Goal: Information Seeking & Learning: Compare options

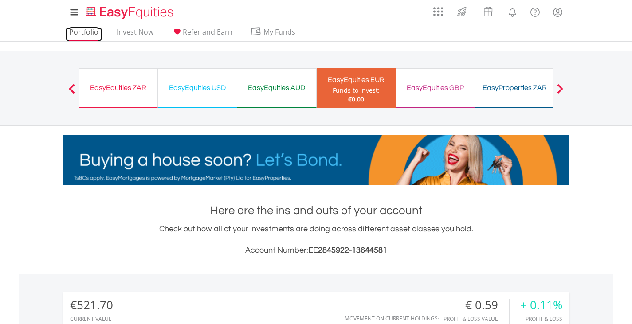
click at [80, 30] on link "Portfolio" at bounding box center [84, 34] width 36 height 14
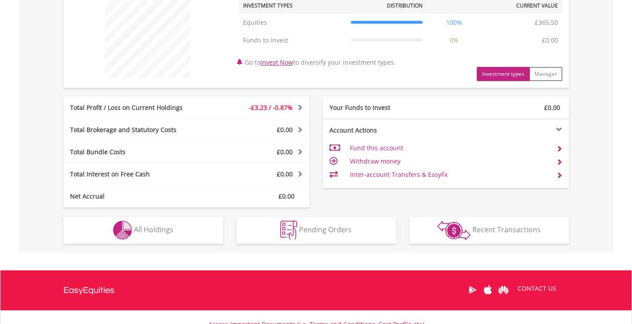
scroll to position [355, 0]
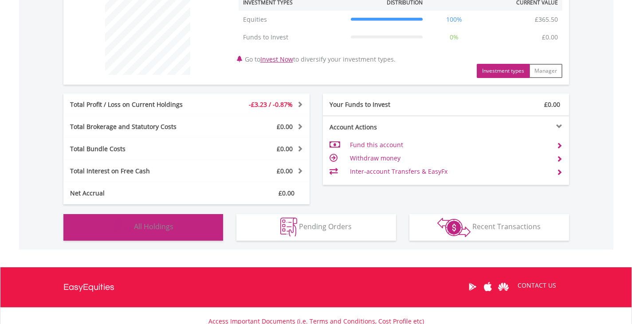
click at [197, 229] on button "Holdings All Holdings" at bounding box center [143, 227] width 160 height 27
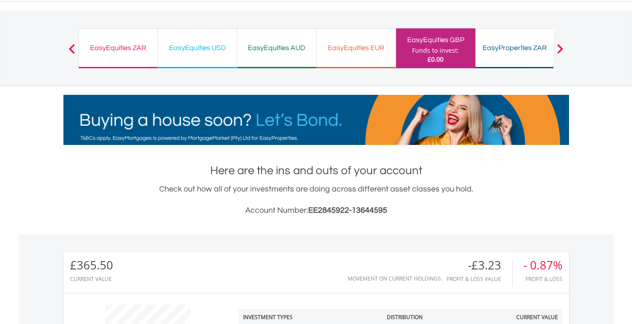
scroll to position [0, 0]
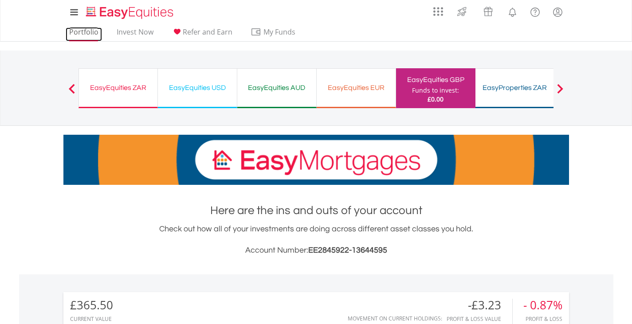
click at [89, 31] on link "Portfolio" at bounding box center [84, 34] width 36 height 14
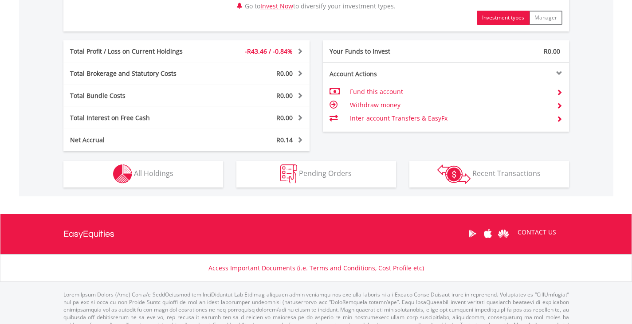
scroll to position [461, 0]
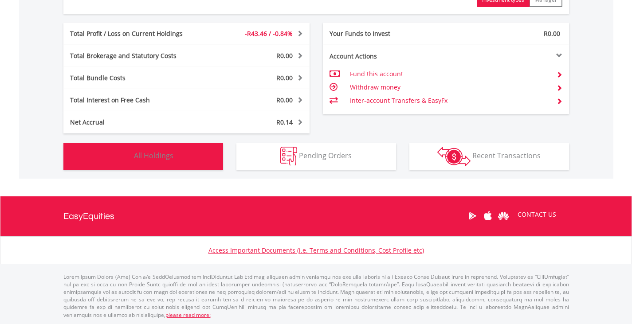
click at [142, 155] on span "All Holdings" at bounding box center [153, 156] width 39 height 10
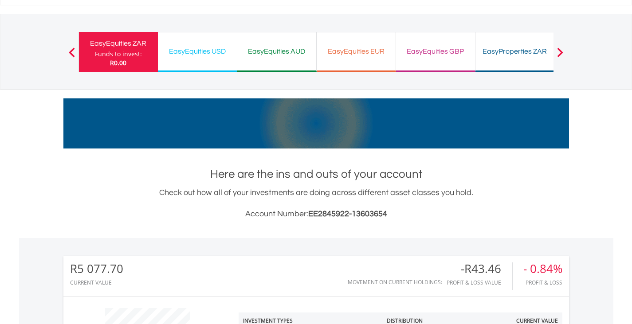
scroll to position [0, 0]
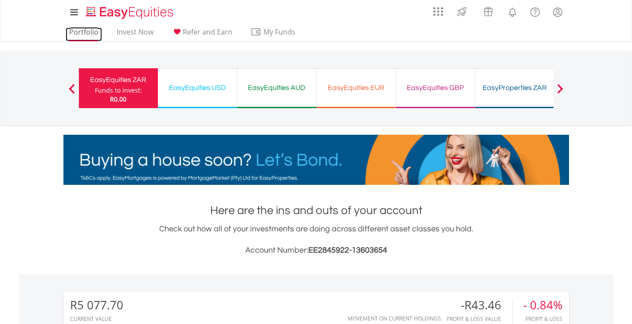
click at [85, 28] on link "Portfolio" at bounding box center [84, 34] width 36 height 14
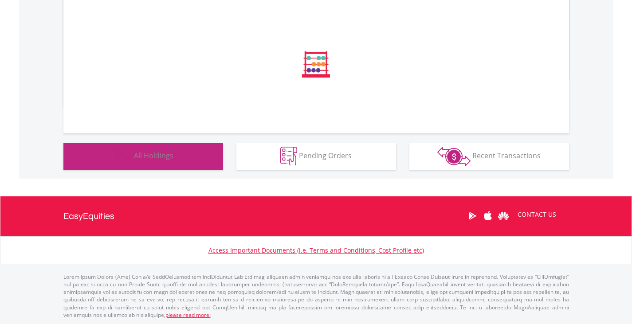
click at [187, 158] on button "Holdings All Holdings" at bounding box center [143, 156] width 160 height 27
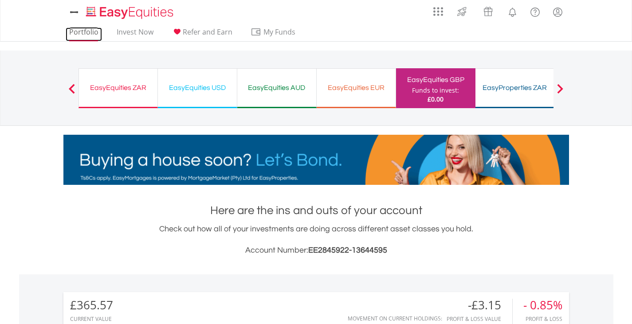
click at [74, 33] on link "Portfolio" at bounding box center [84, 34] width 36 height 14
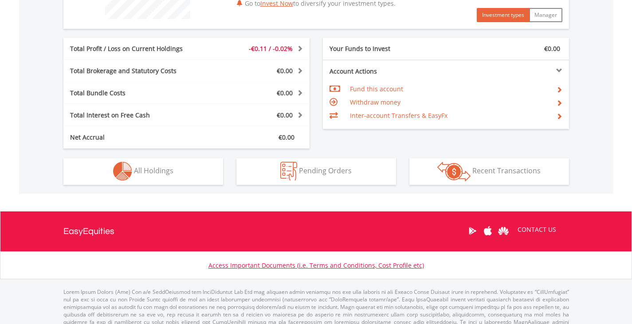
scroll to position [426, 0]
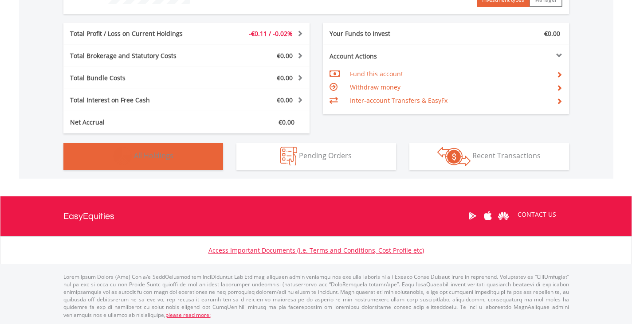
click at [174, 161] on button "Holdings All Holdings" at bounding box center [143, 156] width 160 height 27
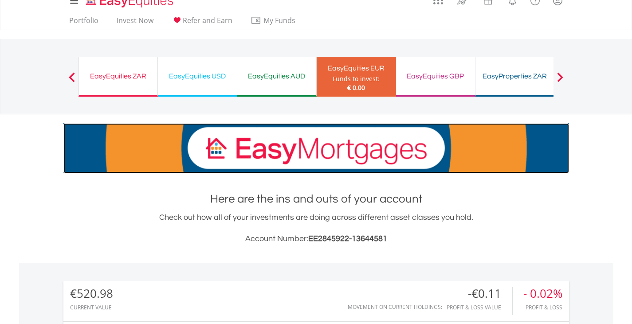
scroll to position [0, 0]
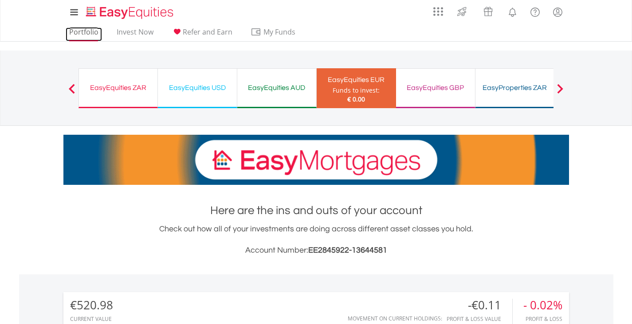
click at [86, 33] on link "Portfolio" at bounding box center [84, 34] width 36 height 14
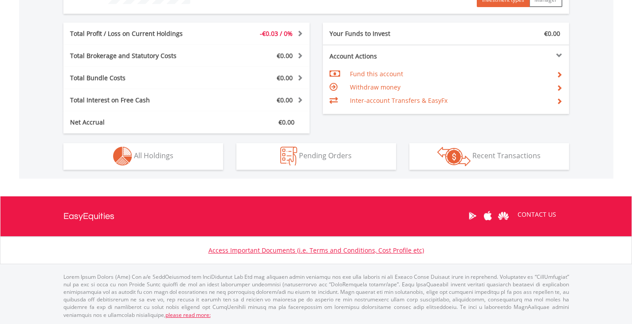
scroll to position [85, 168]
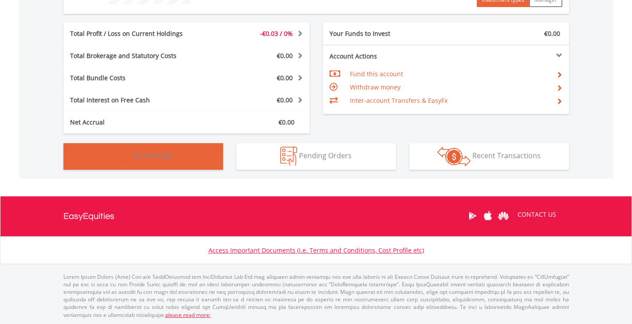
click at [148, 160] on button "Holdings All Holdings" at bounding box center [143, 156] width 160 height 27
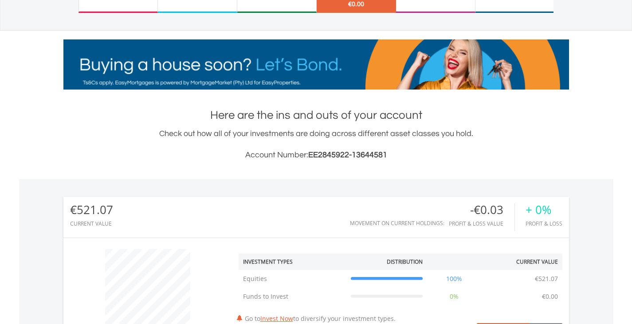
scroll to position [0, 0]
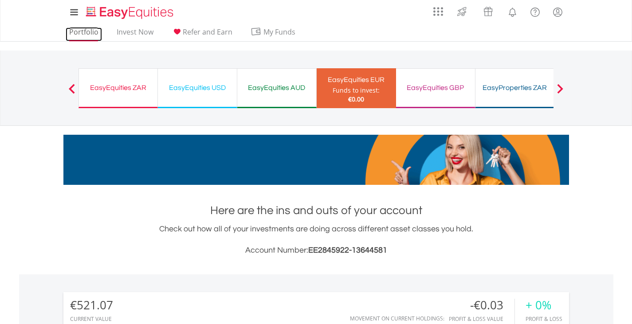
click at [88, 31] on link "Portfolio" at bounding box center [84, 34] width 36 height 14
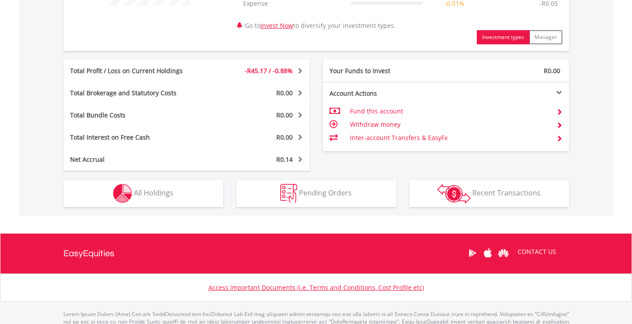
scroll to position [443, 0]
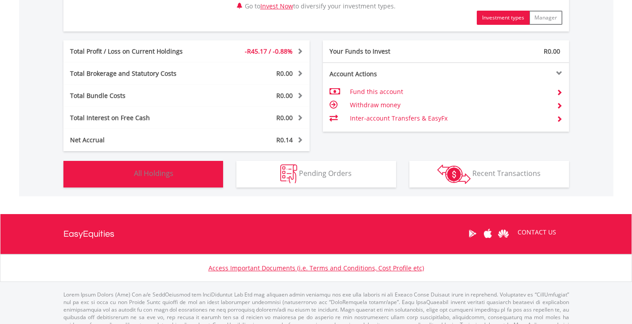
click at [172, 174] on span "All Holdings" at bounding box center [153, 173] width 39 height 10
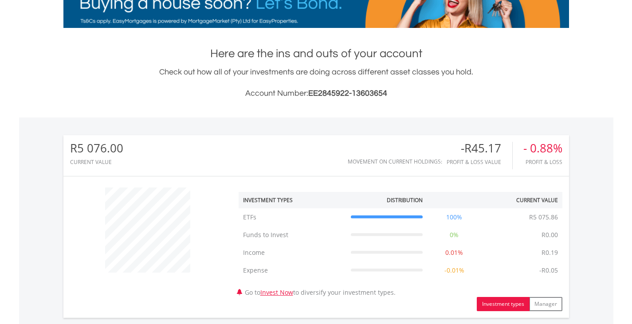
scroll to position [0, 0]
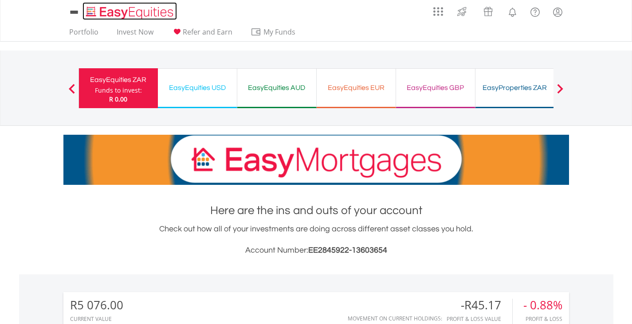
click at [141, 13] on img "Home page" at bounding box center [130, 12] width 93 height 15
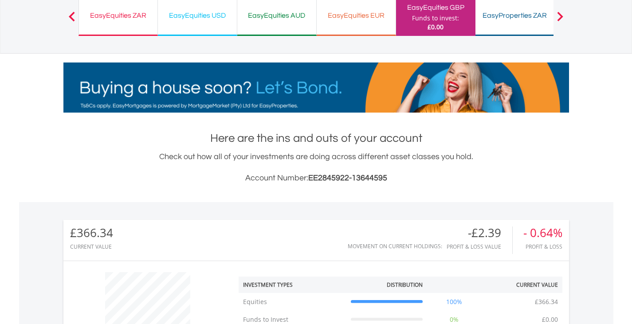
scroll to position [310, 0]
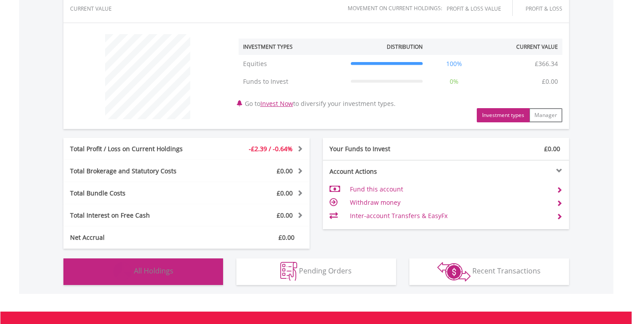
click at [153, 272] on span "All Holdings" at bounding box center [153, 271] width 39 height 10
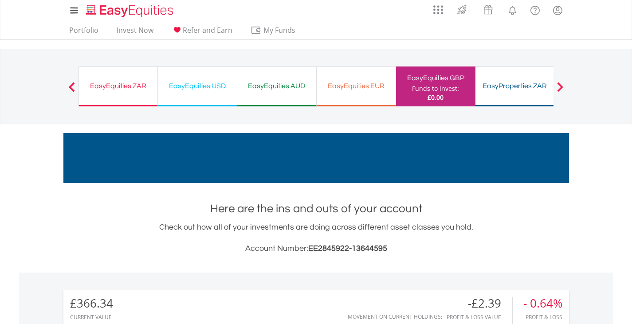
scroll to position [0, 0]
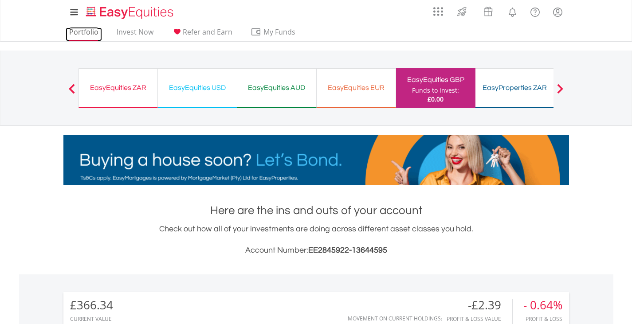
click at [90, 31] on link "Portfolio" at bounding box center [84, 34] width 36 height 14
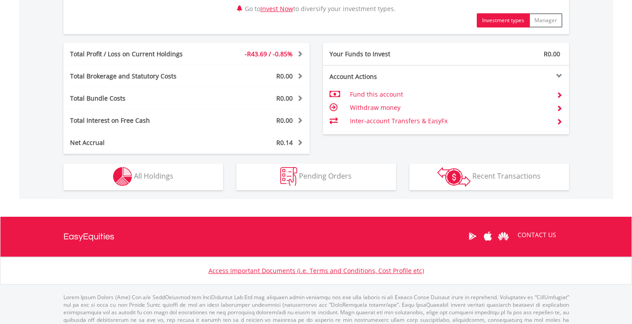
scroll to position [443, 0]
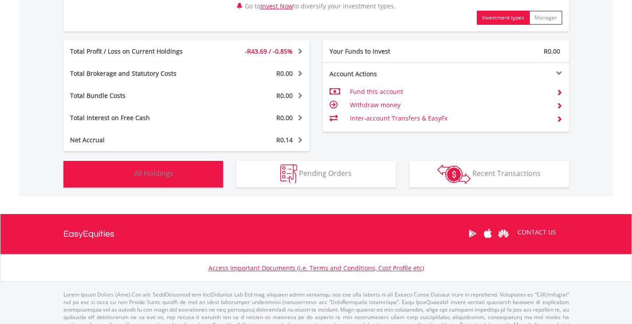
click at [146, 172] on span "All Holdings" at bounding box center [153, 173] width 39 height 10
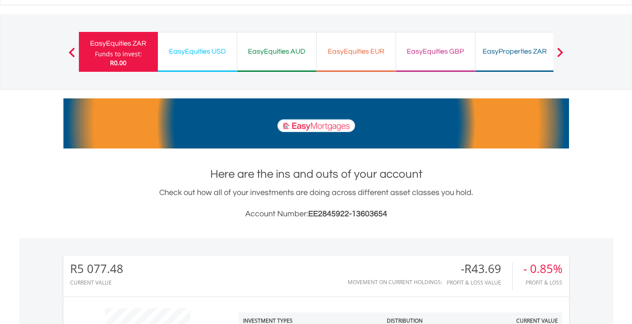
scroll to position [0, 0]
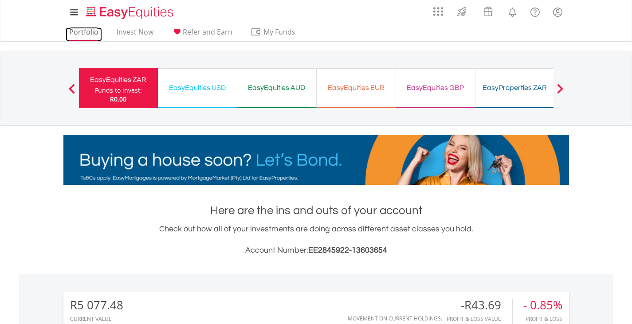
click at [83, 34] on link "Portfolio" at bounding box center [84, 34] width 36 height 14
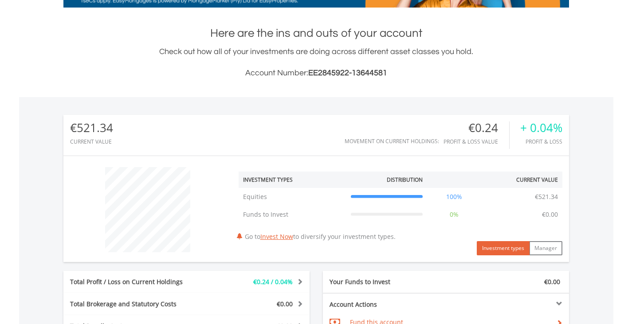
scroll to position [426, 0]
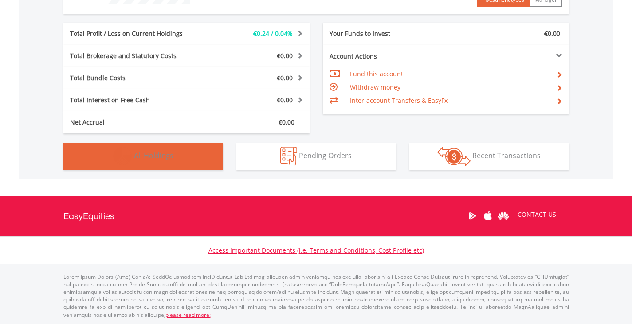
click at [194, 158] on button "Holdings All Holdings" at bounding box center [143, 156] width 160 height 27
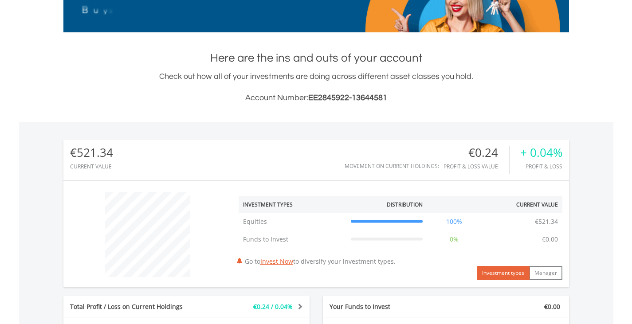
scroll to position [0, 0]
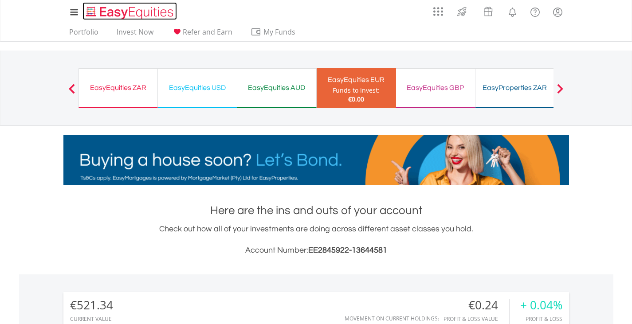
click at [127, 4] on link "Home page" at bounding box center [129, 11] width 94 height 18
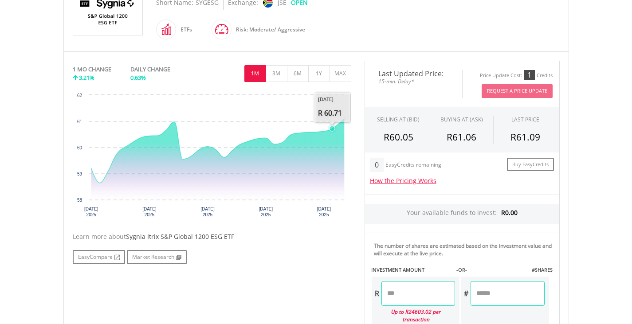
scroll to position [221, 0]
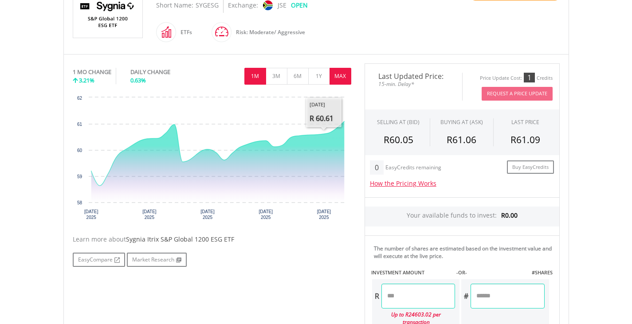
click at [333, 81] on button "MAX" at bounding box center [340, 76] width 22 height 17
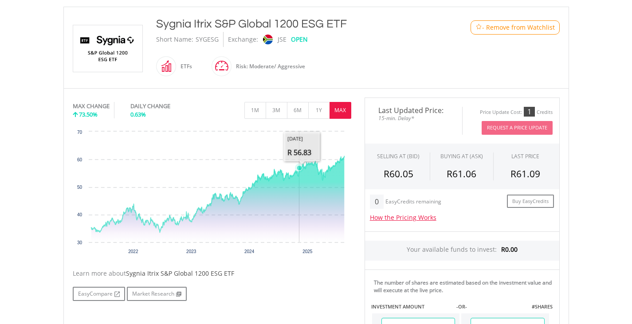
scroll to position [177, 0]
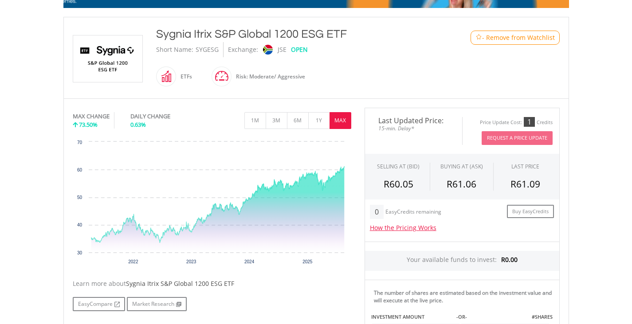
click at [624, 109] on body "My Investments Invest Now New Listings Sell My Recurring Investments Pending Or…" at bounding box center [316, 201] width 632 height 756
click at [606, 101] on body "My Investments Invest Now New Listings Sell My Recurring Investments Pending Or…" at bounding box center [316, 201] width 632 height 756
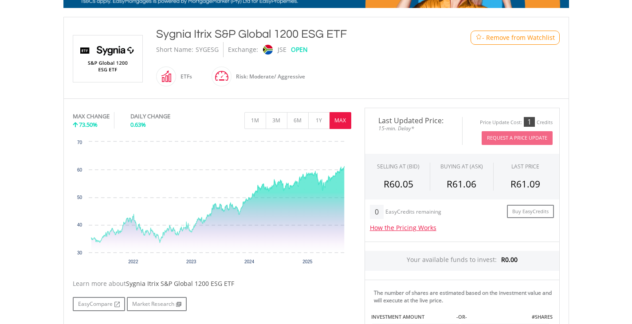
click at [397, 54] on div "Short Name: SYGESG Exchange: JSE OPEN" at bounding box center [295, 49] width 278 height 15
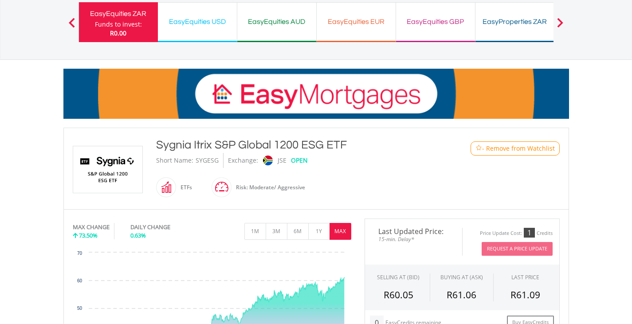
scroll to position [44, 0]
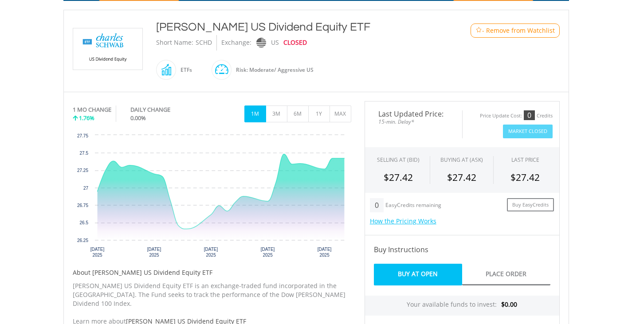
scroll to position [133, 0]
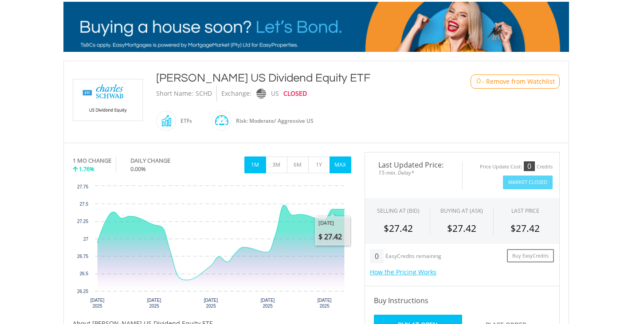
click at [340, 164] on button "MAX" at bounding box center [340, 164] width 22 height 17
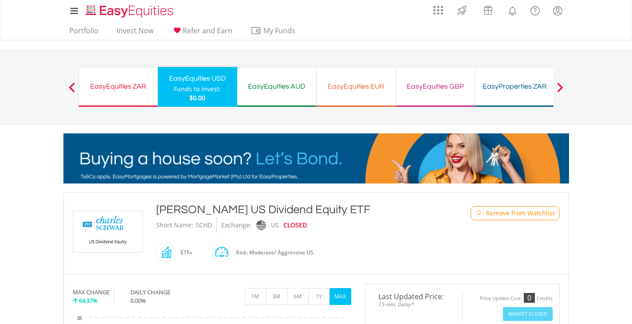
scroll to position [0, 0]
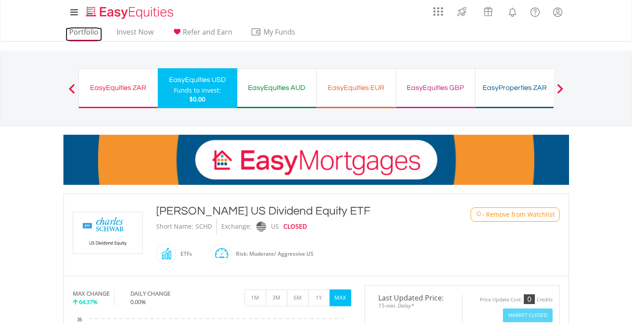
click at [76, 35] on link "Portfolio" at bounding box center [84, 34] width 36 height 14
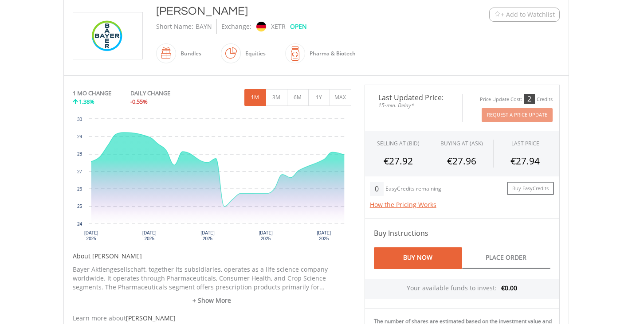
scroll to position [355, 0]
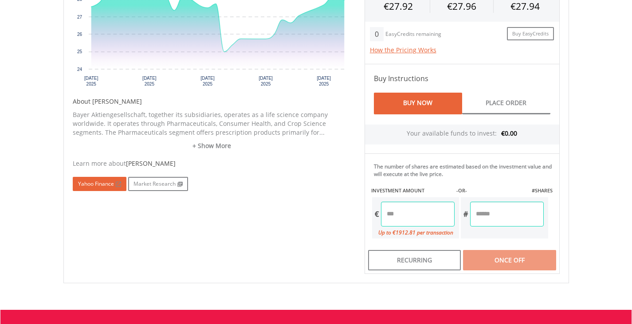
click at [102, 180] on link "Yahoo Finance" at bounding box center [100, 184] width 54 height 14
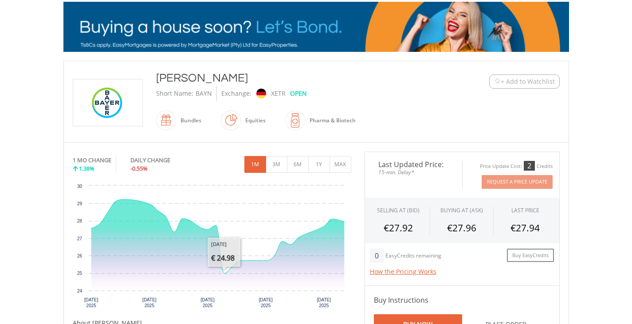
scroll to position [0, 0]
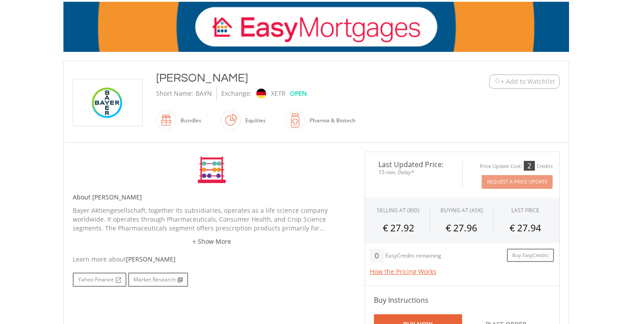
scroll to position [44, 0]
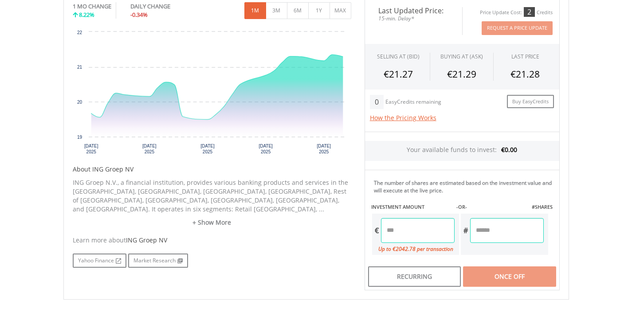
scroll to position [222, 0]
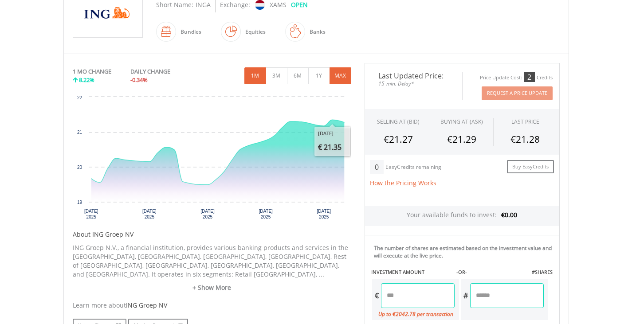
click at [340, 72] on button "MAX" at bounding box center [340, 75] width 22 height 17
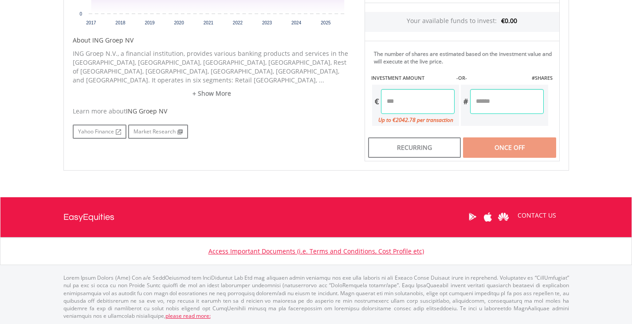
scroll to position [417, 0]
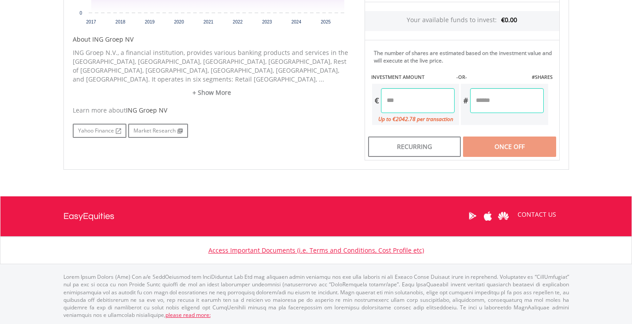
click at [67, 119] on div "No chart available. MAX CHANGE 53.96% DAILY CHANGE -0.34% 1M 3M 6M 1Y MAX Chart…" at bounding box center [212, 3] width 292 height 270
click at [79, 124] on link "Yahoo Finance" at bounding box center [100, 131] width 54 height 14
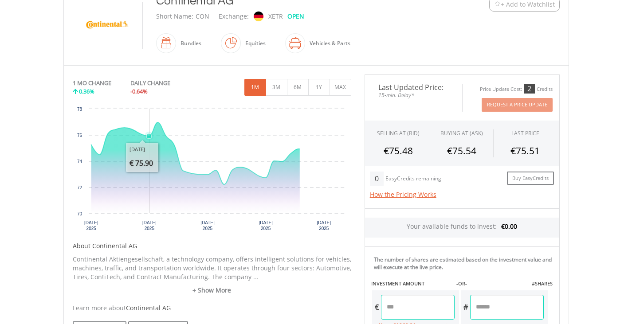
scroll to position [266, 0]
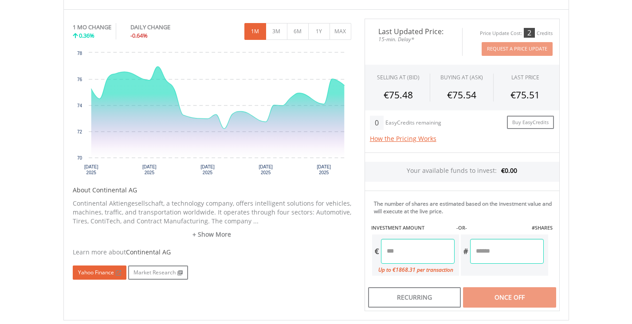
click at [109, 271] on link "Yahoo Finance" at bounding box center [100, 272] width 54 height 14
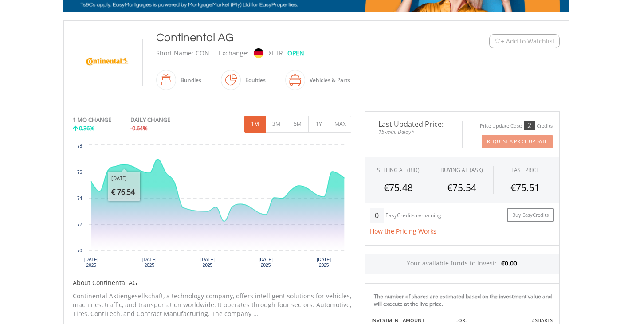
scroll to position [44, 0]
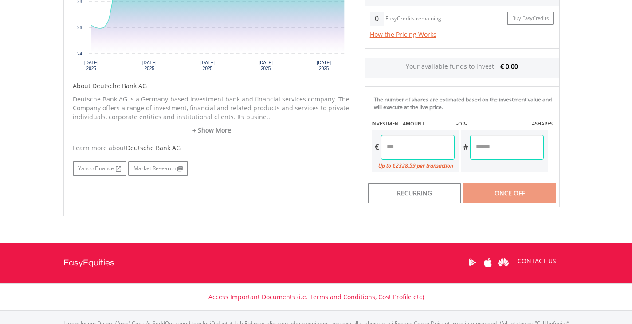
scroll to position [372, 0]
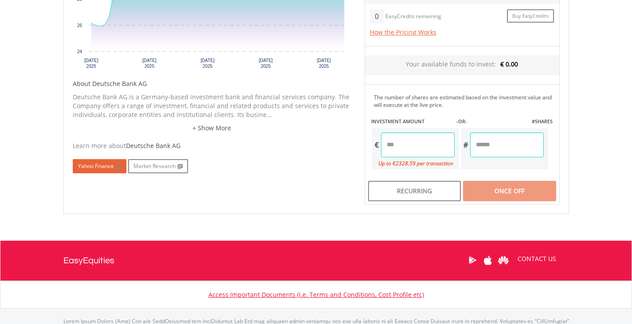
click at [108, 166] on link "Yahoo Finance" at bounding box center [100, 166] width 54 height 14
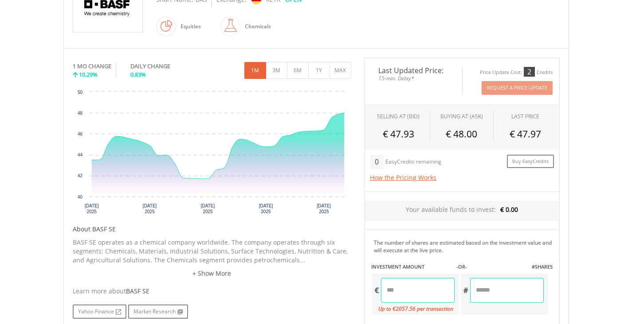
scroll to position [222, 0]
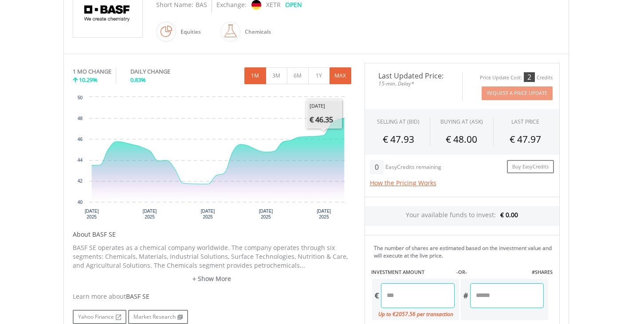
click at [345, 73] on button "MAX" at bounding box center [340, 75] width 22 height 17
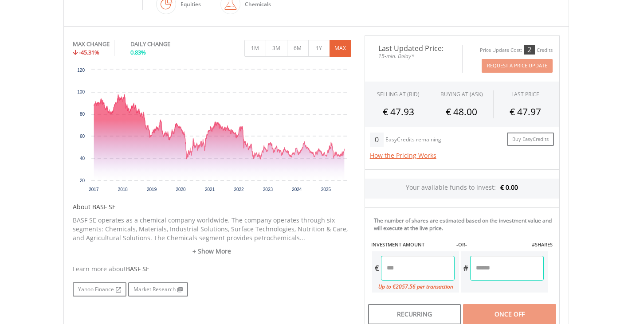
scroll to position [310, 0]
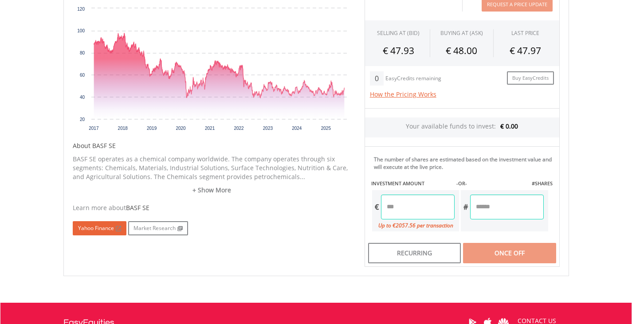
click at [94, 230] on link "Yahoo Finance" at bounding box center [100, 228] width 54 height 14
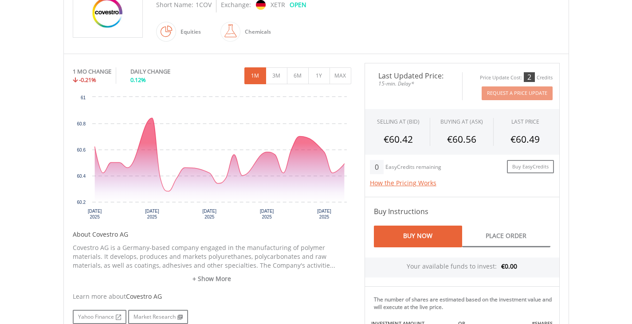
scroll to position [399, 0]
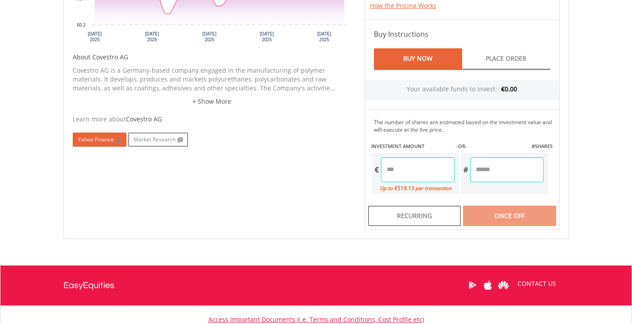
click at [94, 136] on link "Yahoo Finance" at bounding box center [100, 140] width 54 height 14
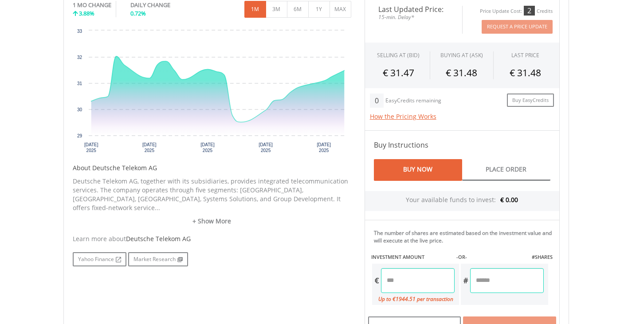
scroll to position [399, 0]
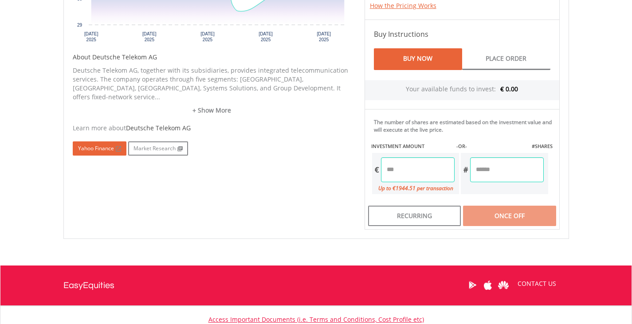
click at [103, 141] on link "Yahoo Finance" at bounding box center [100, 148] width 54 height 14
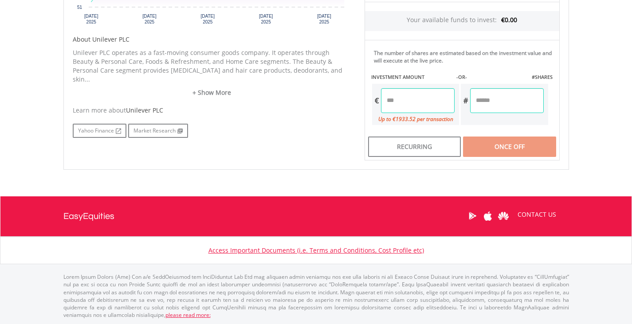
scroll to position [372, 0]
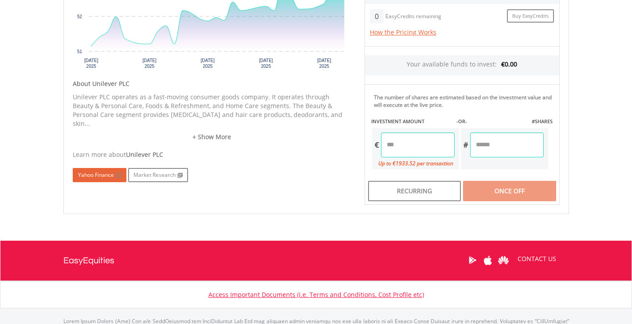
click at [85, 168] on link "Yahoo Finance" at bounding box center [100, 175] width 54 height 14
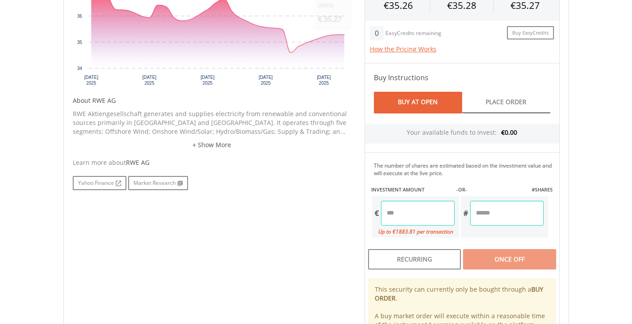
scroll to position [355, 0]
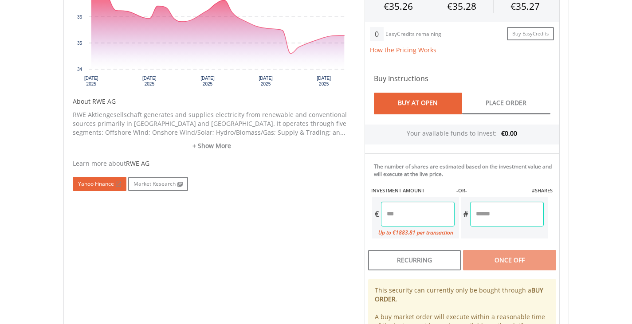
click at [109, 184] on link "Yahoo Finance" at bounding box center [100, 184] width 54 height 14
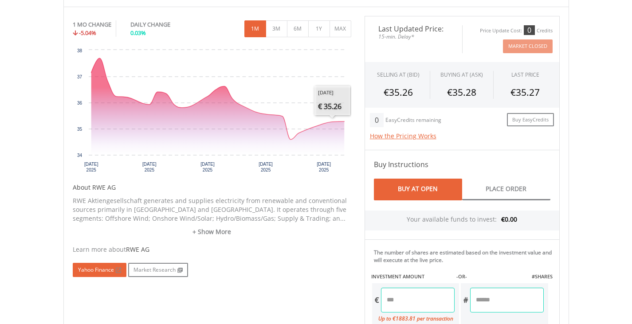
scroll to position [89, 0]
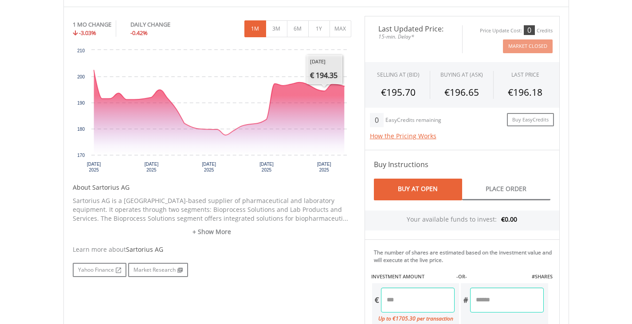
scroll to position [443, 0]
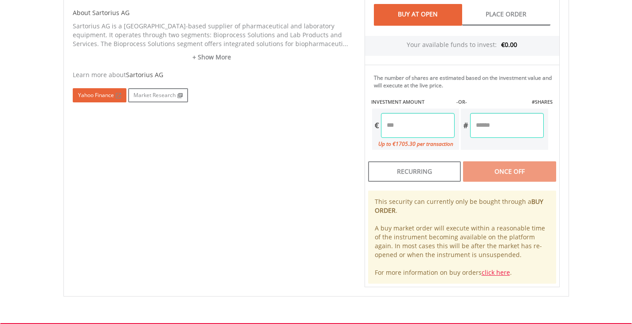
click at [94, 92] on link "Yahoo Finance" at bounding box center [100, 95] width 54 height 14
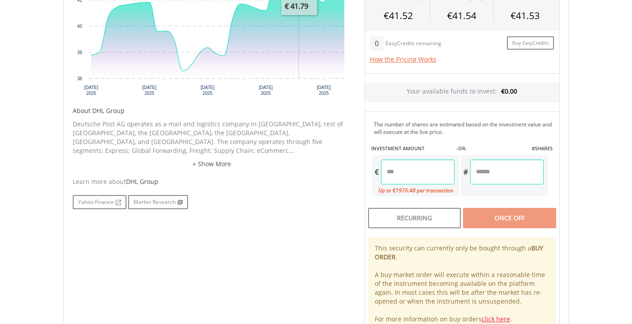
scroll to position [355, 0]
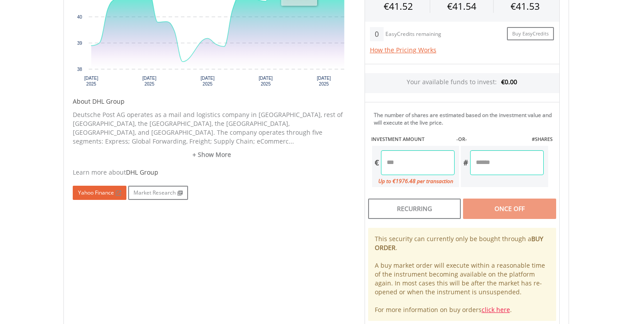
click at [115, 186] on link "Yahoo Finance" at bounding box center [100, 193] width 54 height 14
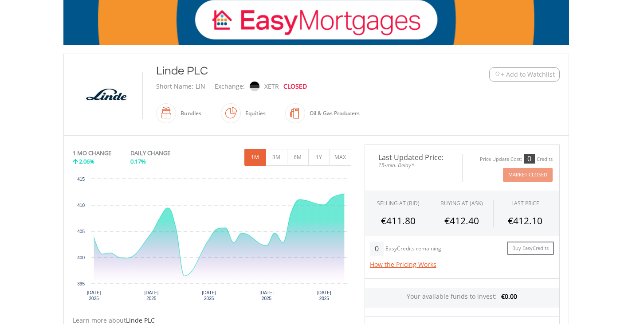
scroll to position [266, 0]
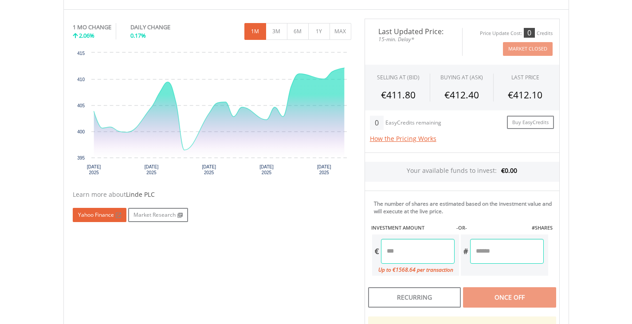
click at [86, 218] on link "Yahoo Finance" at bounding box center [100, 215] width 54 height 14
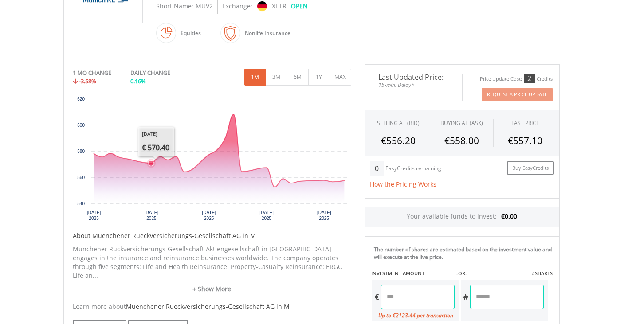
scroll to position [310, 0]
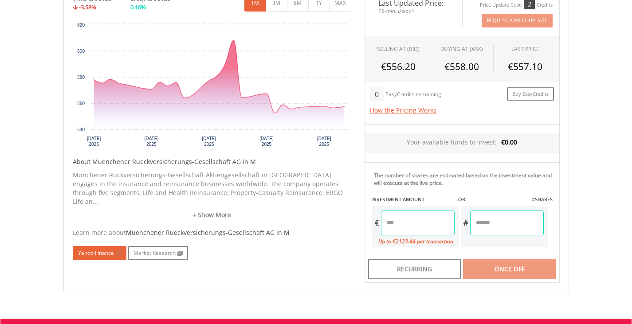
click at [100, 246] on link "Yahoo Finance" at bounding box center [100, 253] width 54 height 14
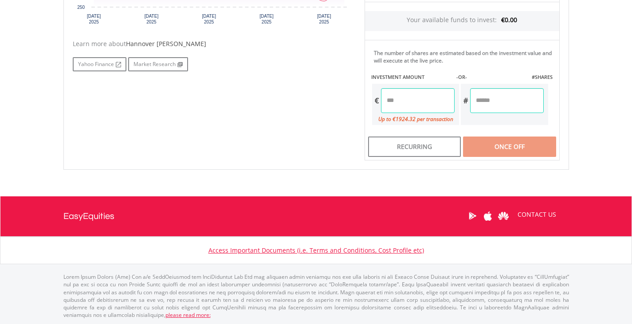
scroll to position [195, 0]
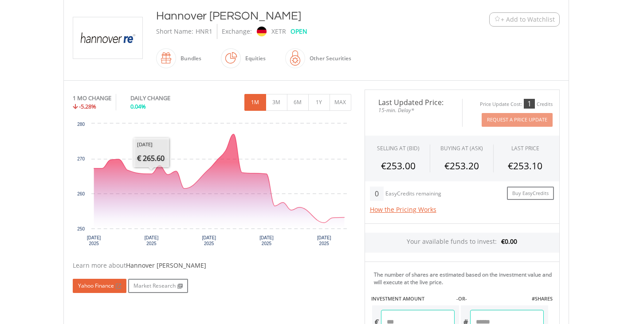
click at [107, 283] on link "Yahoo Finance" at bounding box center [100, 286] width 54 height 14
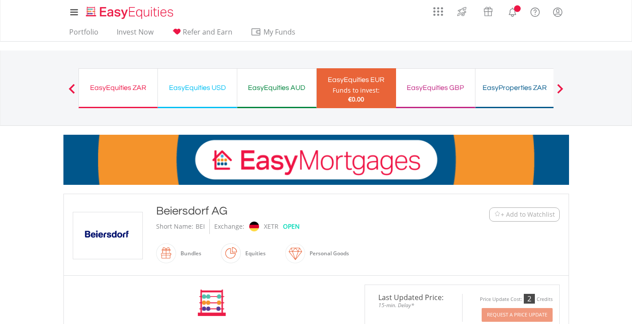
scroll to position [177, 0]
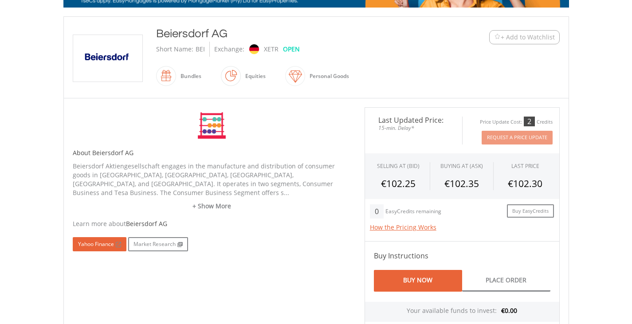
click at [105, 237] on link "Yahoo Finance" at bounding box center [100, 244] width 54 height 14
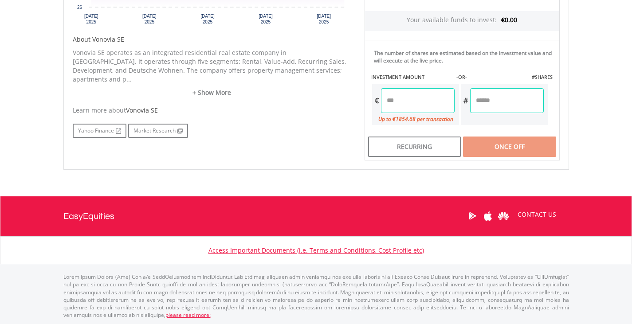
scroll to position [284, 0]
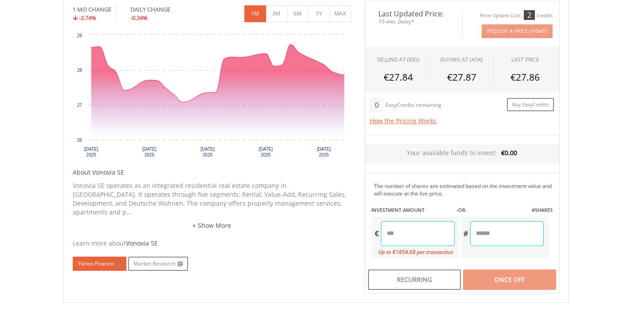
click at [89, 257] on link "Yahoo Finance" at bounding box center [100, 264] width 54 height 14
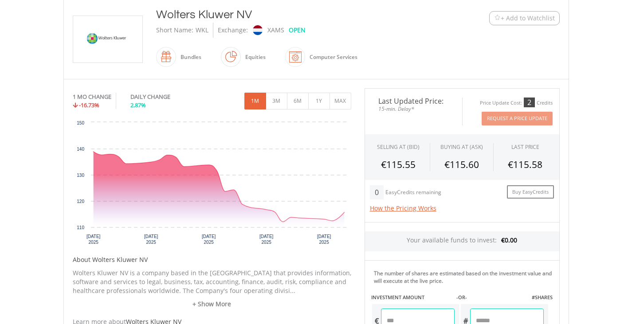
scroll to position [266, 0]
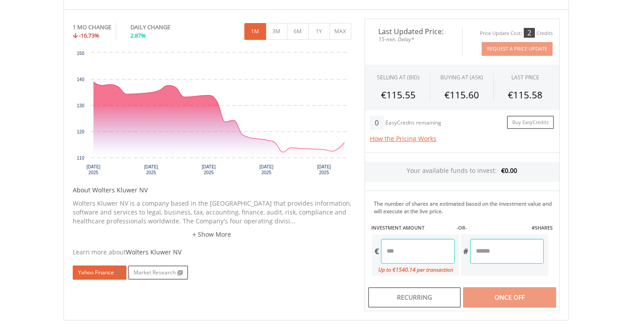
click at [101, 268] on link "Yahoo Finance" at bounding box center [100, 272] width 54 height 14
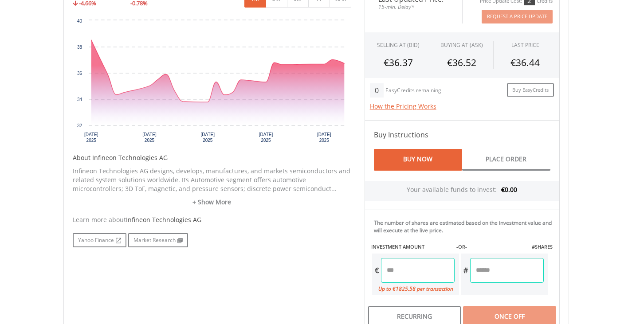
scroll to position [399, 0]
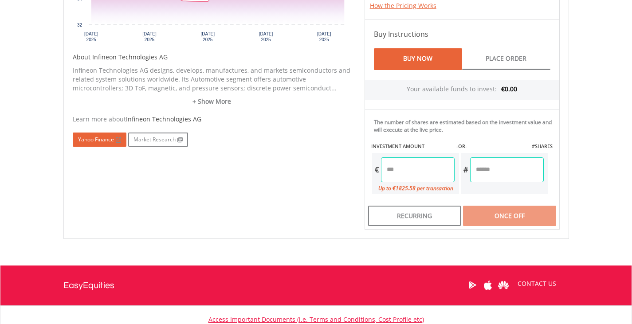
click at [107, 140] on link "Yahoo Finance" at bounding box center [100, 140] width 54 height 14
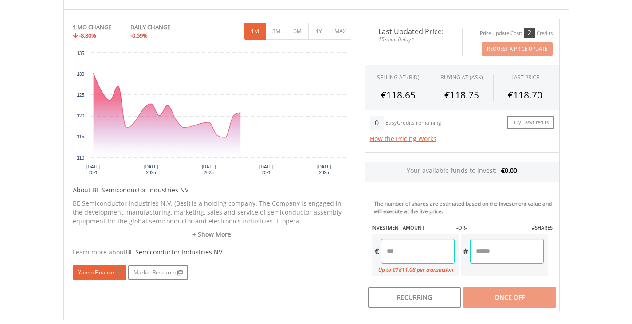
scroll to position [266, 0]
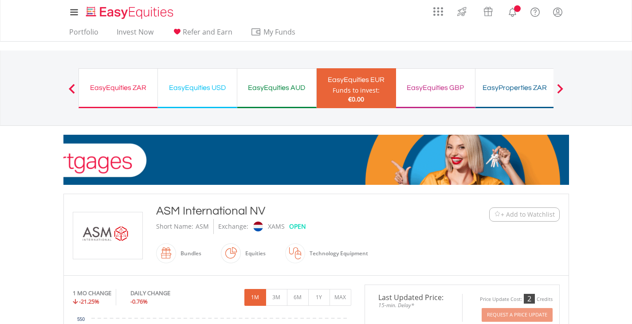
scroll to position [222, 0]
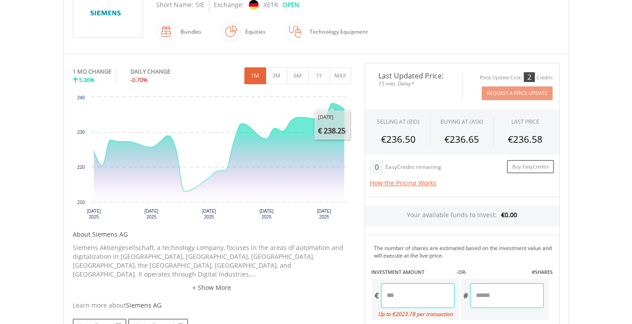
scroll to position [417, 0]
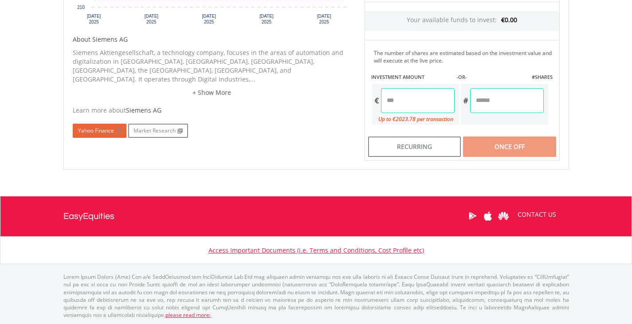
click at [98, 124] on link "Yahoo Finance" at bounding box center [100, 131] width 54 height 14
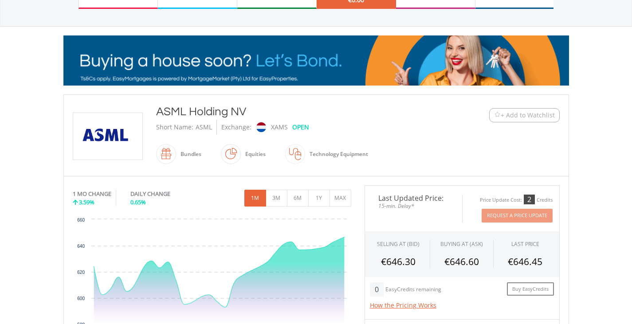
scroll to position [310, 0]
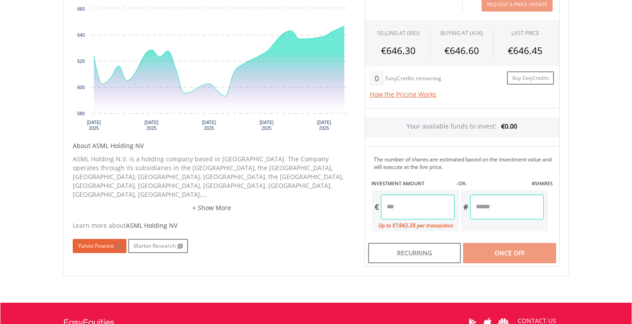
click at [104, 221] on div "Learn more about ASML Holding NV Yahoo Finance Market Research" at bounding box center [212, 237] width 278 height 32
click at [102, 239] on link "Yahoo Finance" at bounding box center [100, 246] width 54 height 14
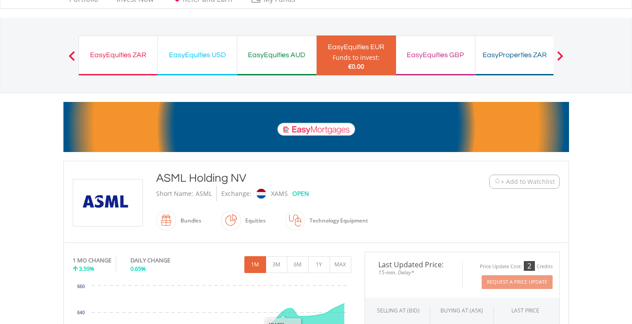
scroll to position [0, 0]
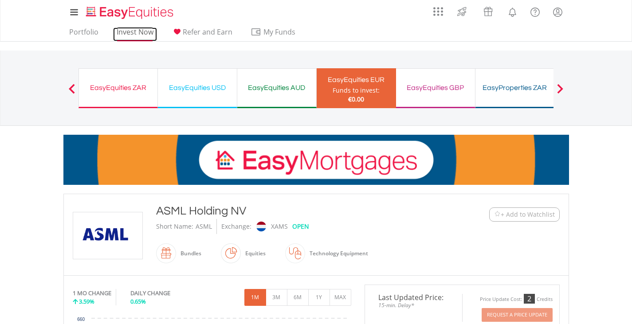
click at [137, 32] on link "Invest Now" at bounding box center [135, 34] width 44 height 14
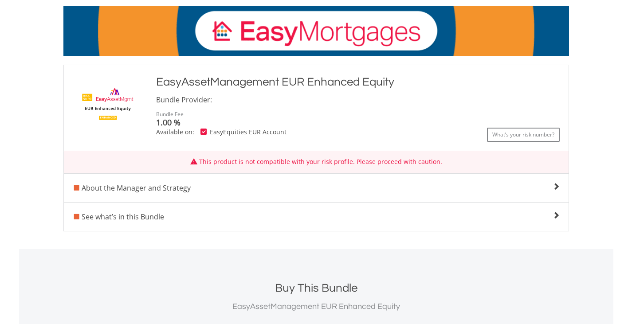
scroll to position [133, 0]
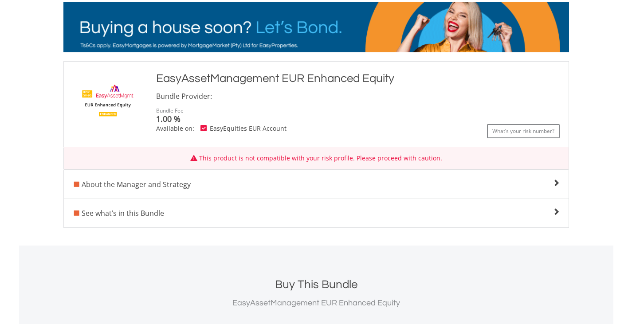
click at [557, 206] on div "See what’s in this Bundle % Weight Holdings 30 Day Trend Current Price 30 Day M…" at bounding box center [315, 213] width 505 height 29
click at [550, 213] on div "See what’s in this Bundle" at bounding box center [316, 213] width 504 height 11
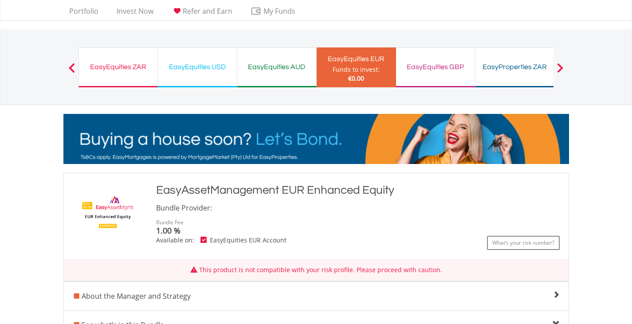
scroll to position [0, 0]
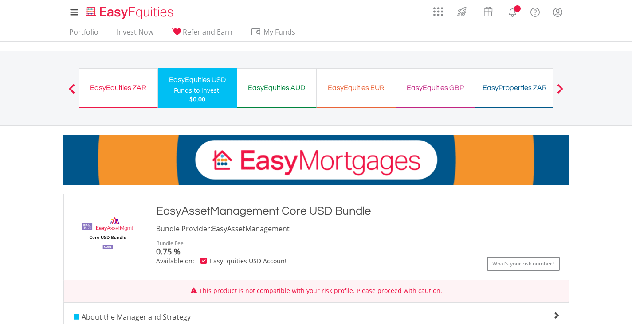
scroll to position [177, 0]
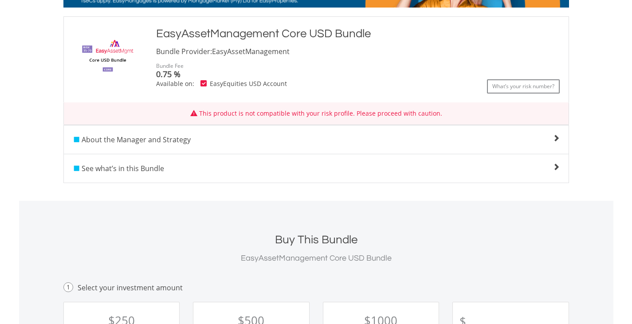
click at [523, 175] on div "See what’s in this Bundle % Weight Holdings 30 Day Trend Current Price 30 Day M…" at bounding box center [315, 168] width 505 height 29
click at [554, 167] on span at bounding box center [555, 167] width 7 height 7
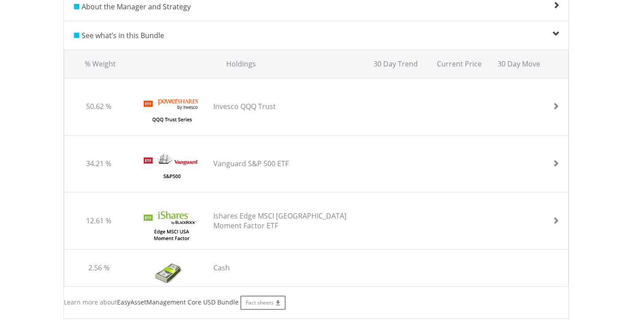
scroll to position [222, 0]
